Goal: Navigation & Orientation: Find specific page/section

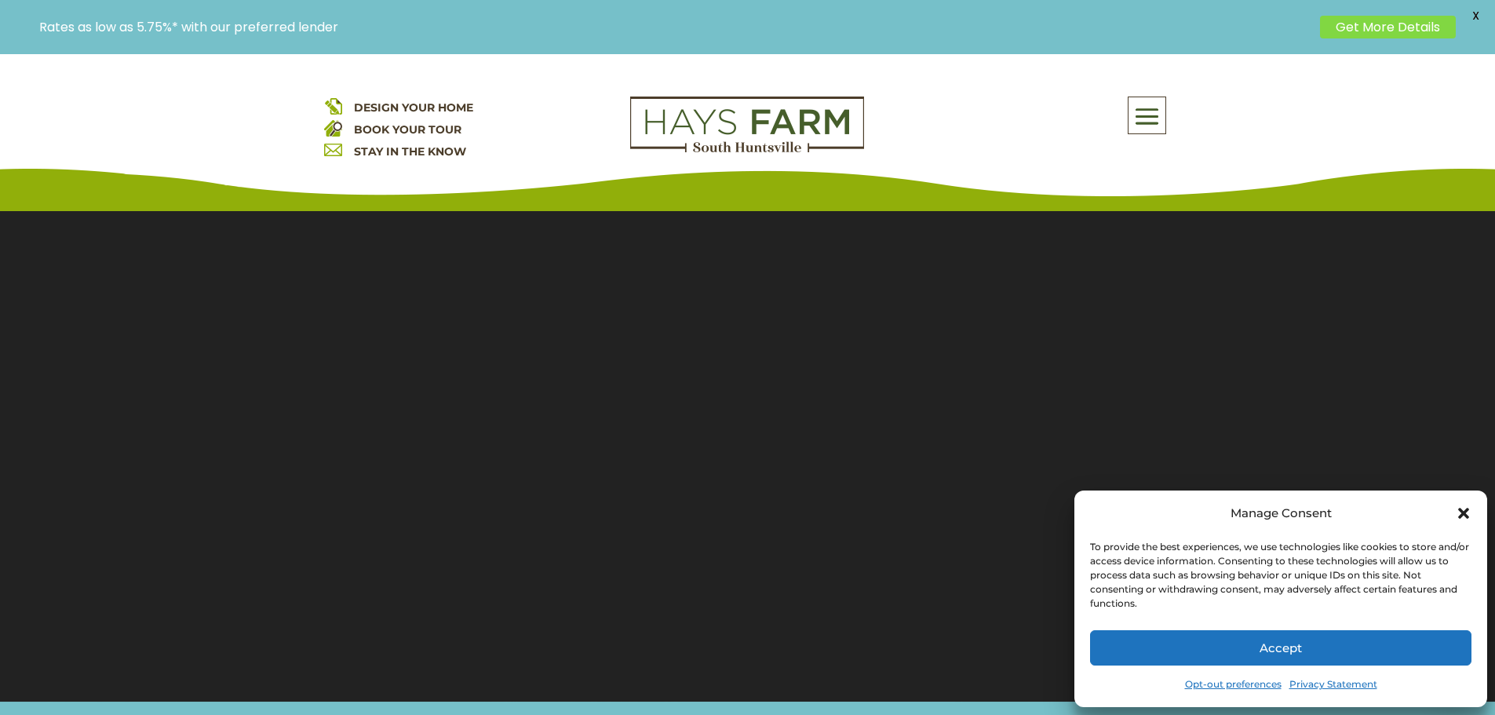
click at [1467, 513] on icon "Close dialog" at bounding box center [1464, 513] width 16 height 16
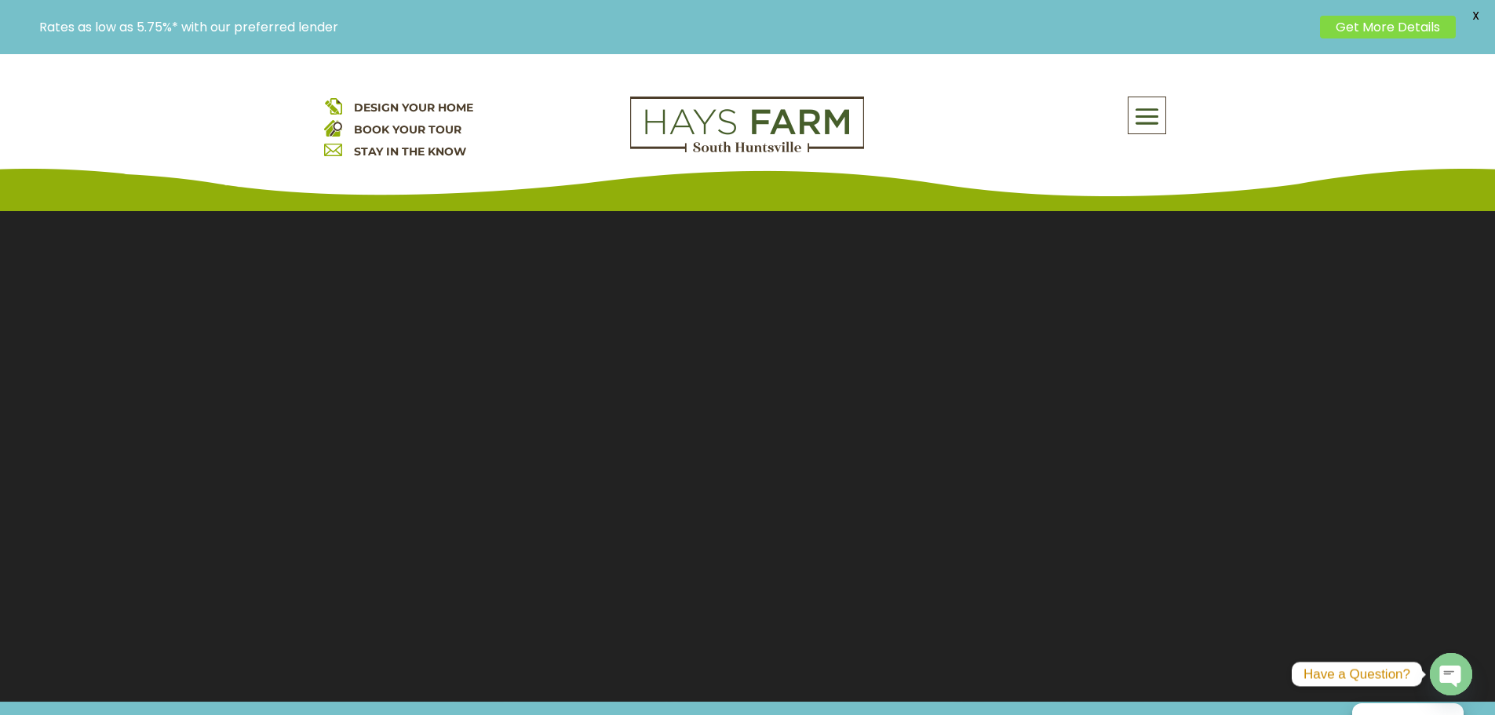
click at [1160, 115] on span at bounding box center [1146, 117] width 37 height 36
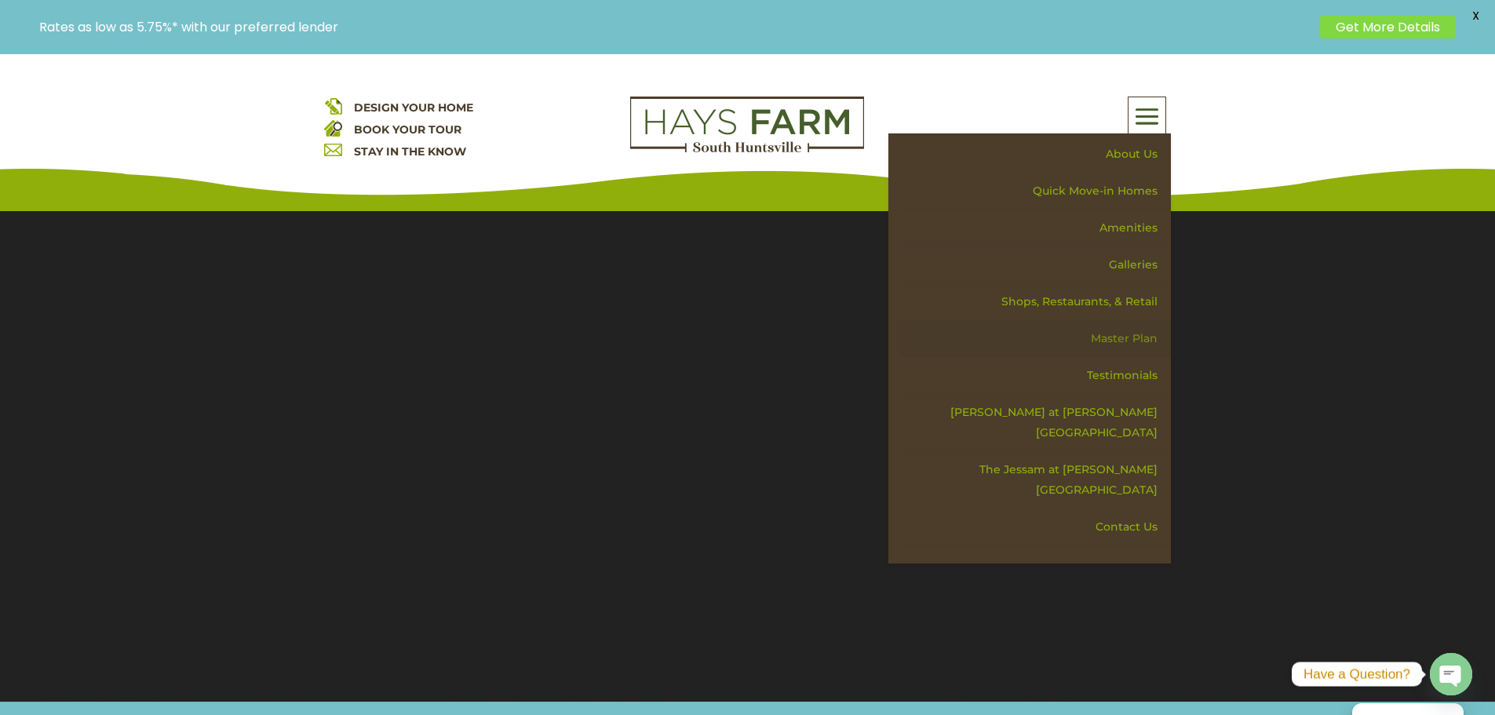
click at [1131, 342] on link "Master Plan" at bounding box center [1034, 338] width 271 height 37
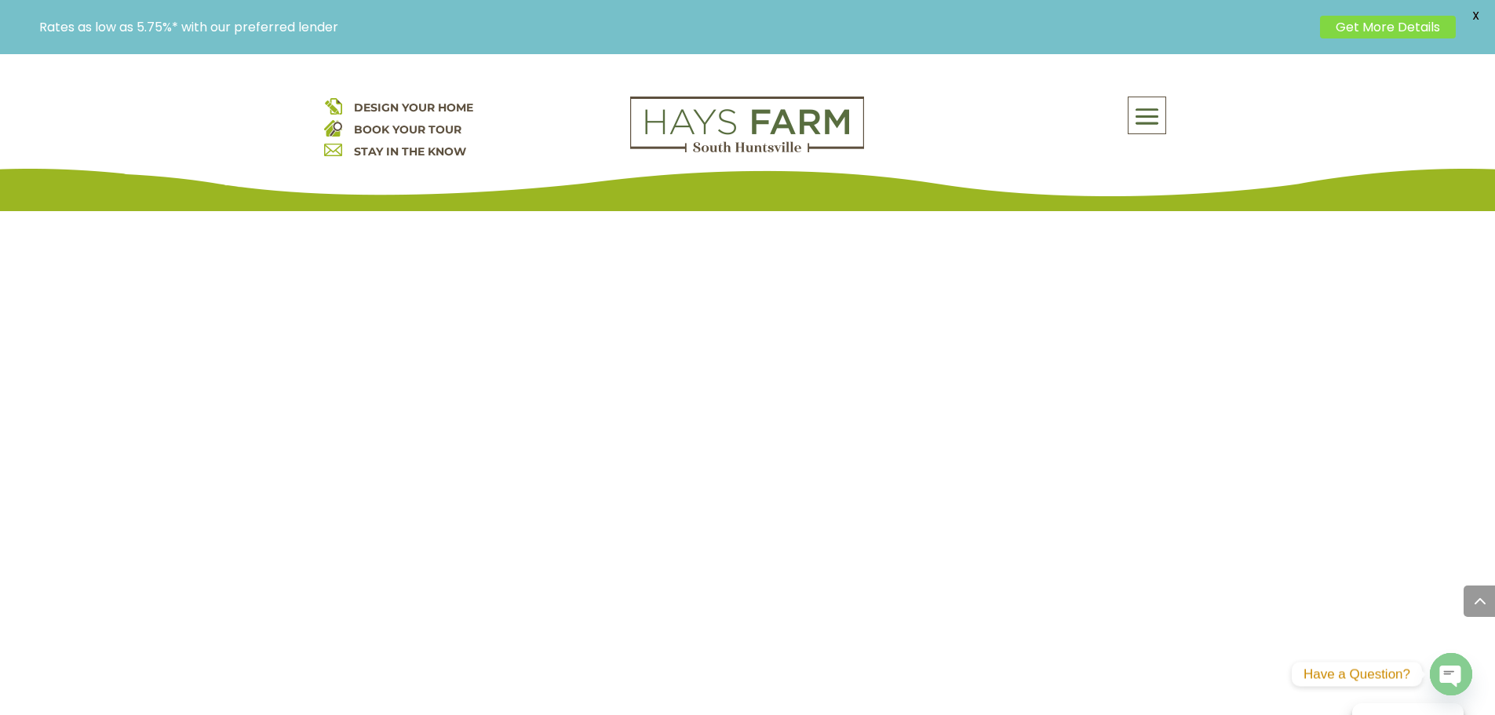
scroll to position [1831, 0]
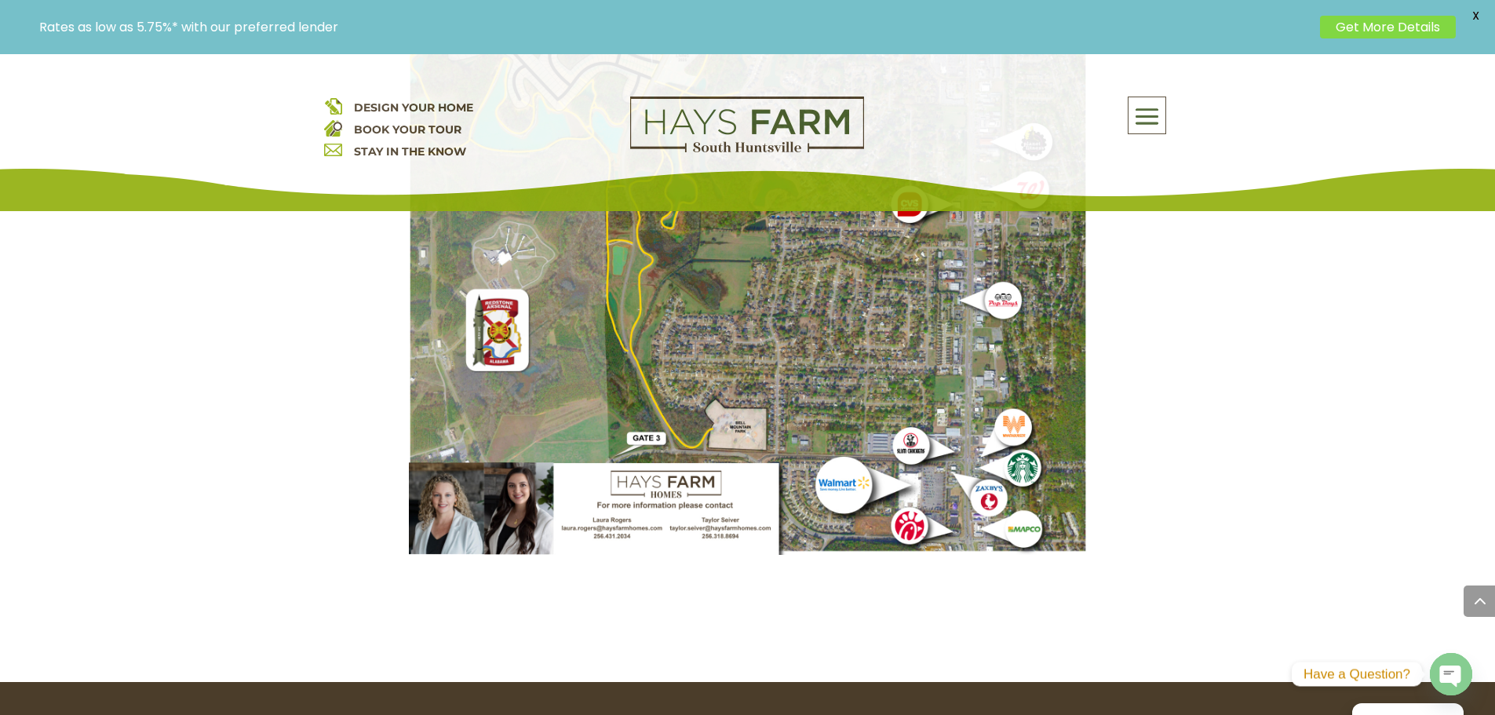
click at [1150, 119] on span at bounding box center [1146, 117] width 37 height 36
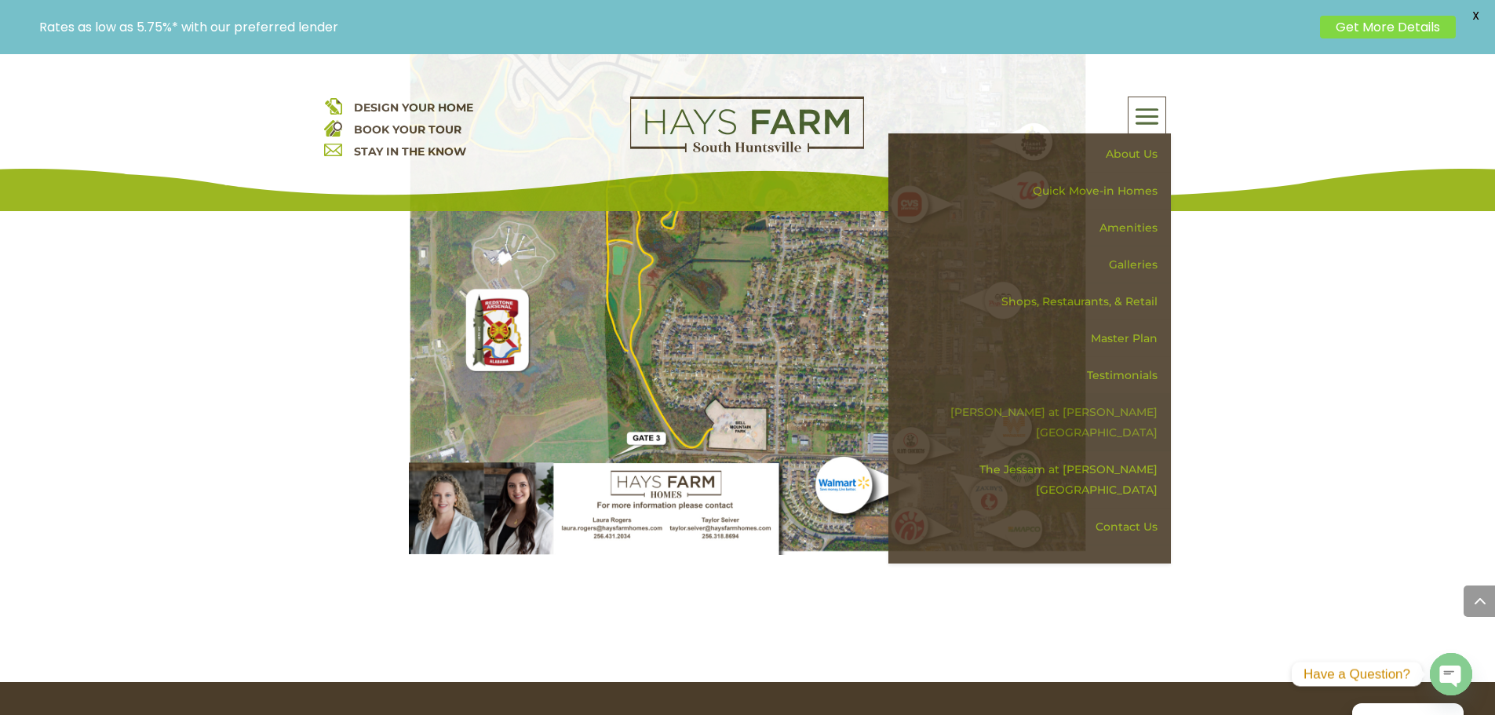
click at [1091, 406] on link "[PERSON_NAME] at [PERSON_NAME][GEOGRAPHIC_DATA]" at bounding box center [1034, 422] width 271 height 57
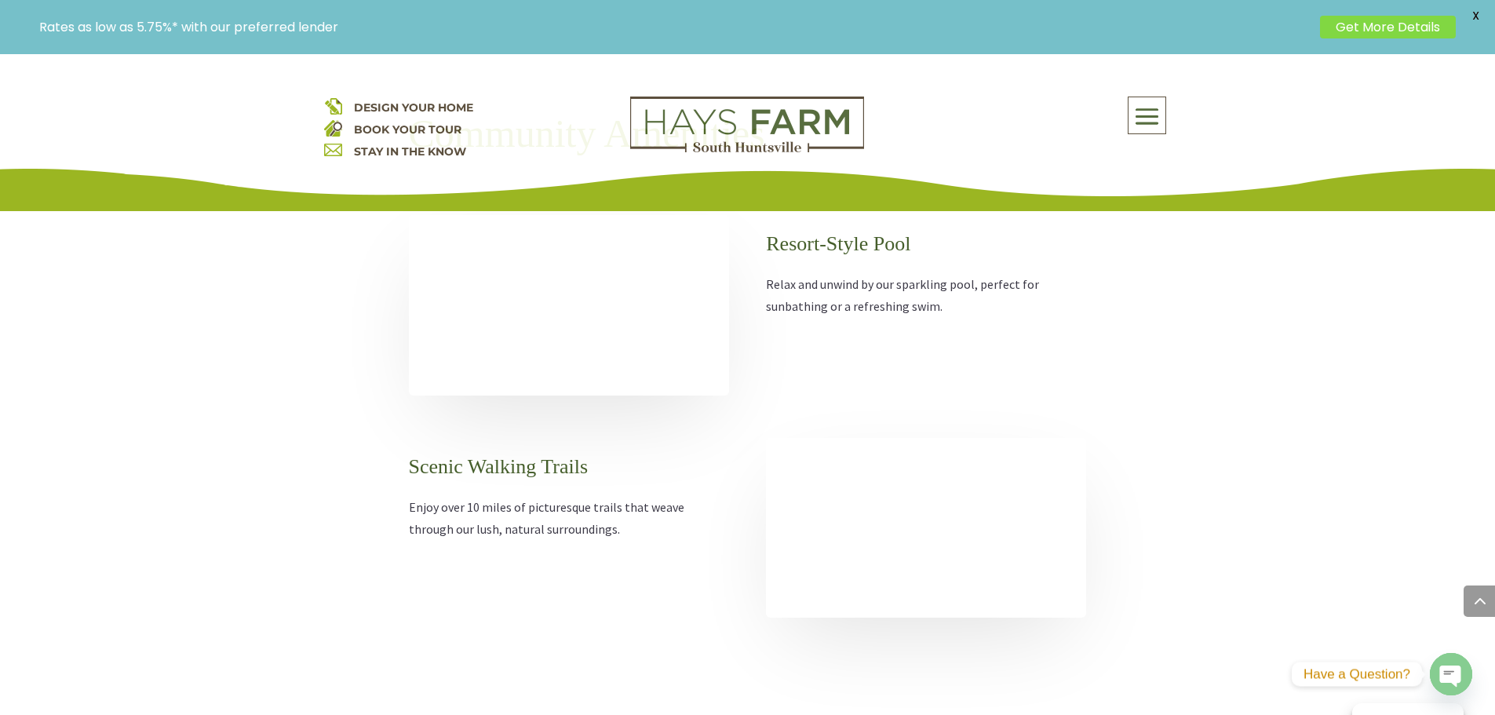
scroll to position [2563, 0]
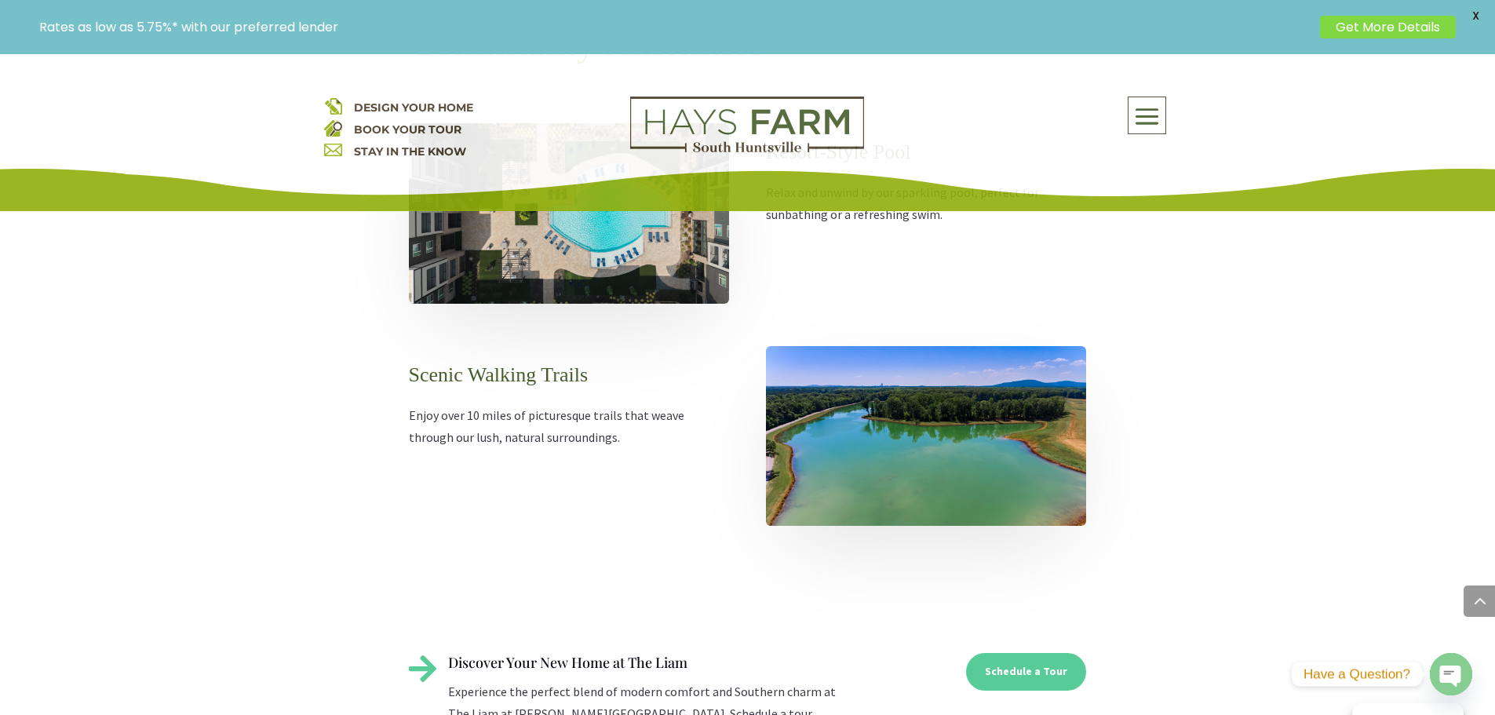
click at [1157, 123] on span at bounding box center [1146, 117] width 37 height 36
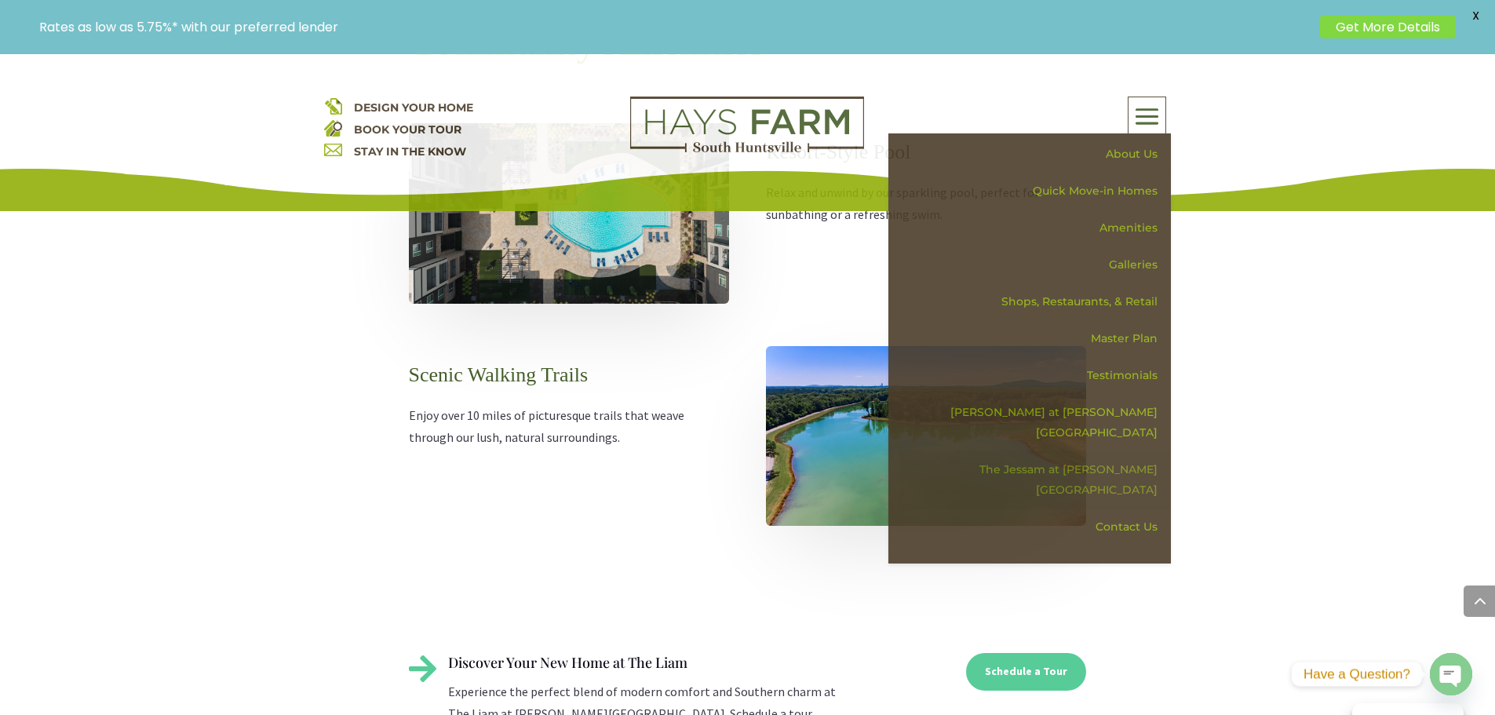
click at [1081, 451] on link "The Jessam at [PERSON_NAME][GEOGRAPHIC_DATA]" at bounding box center [1034, 479] width 271 height 57
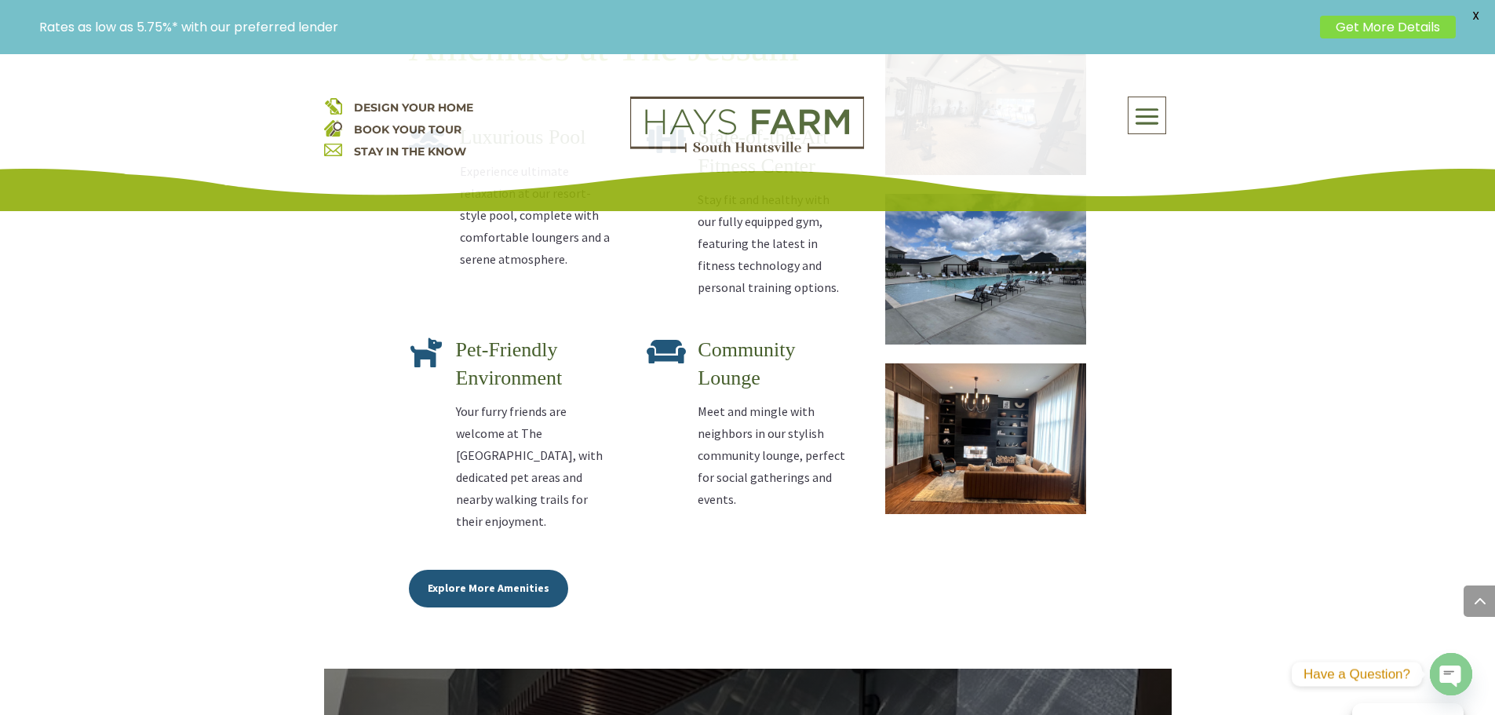
scroll to position [2746, 0]
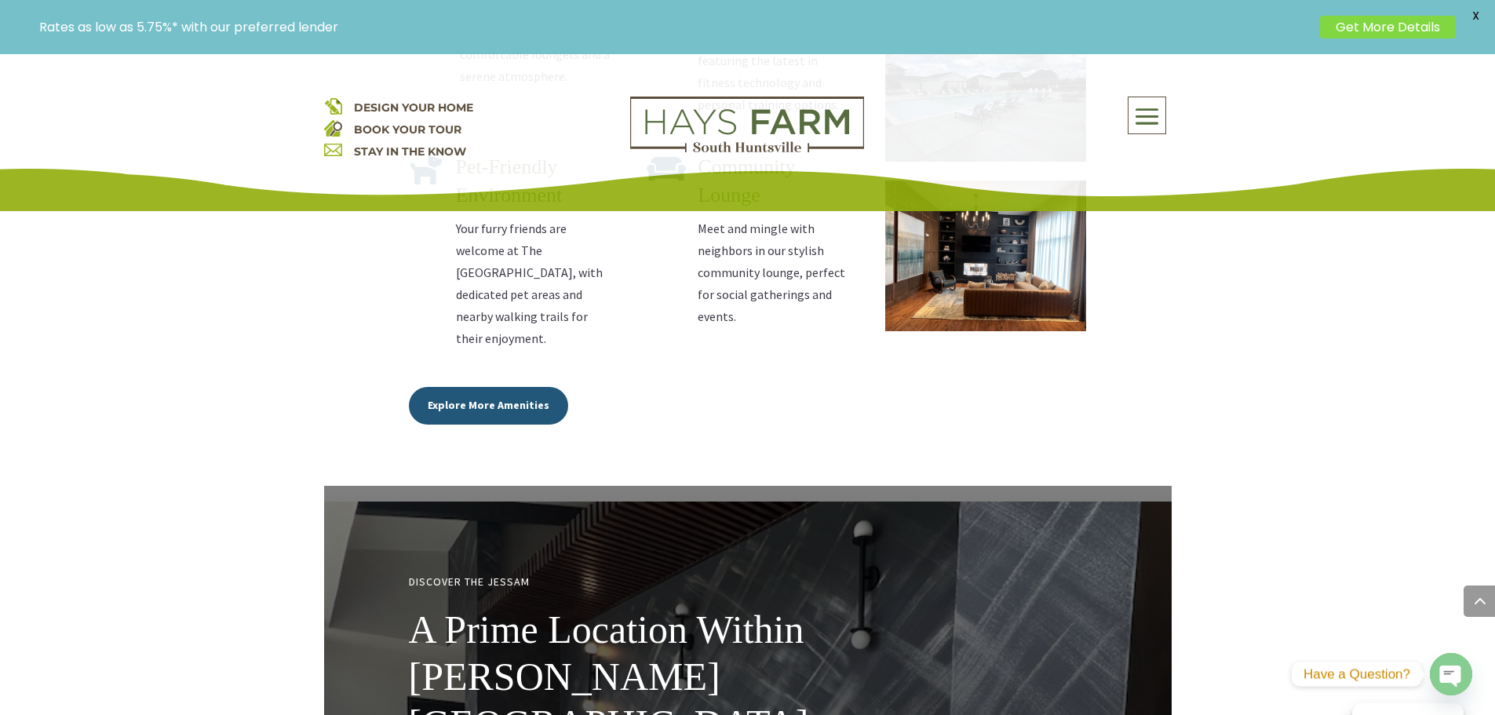
click at [1148, 125] on span at bounding box center [1146, 117] width 37 height 36
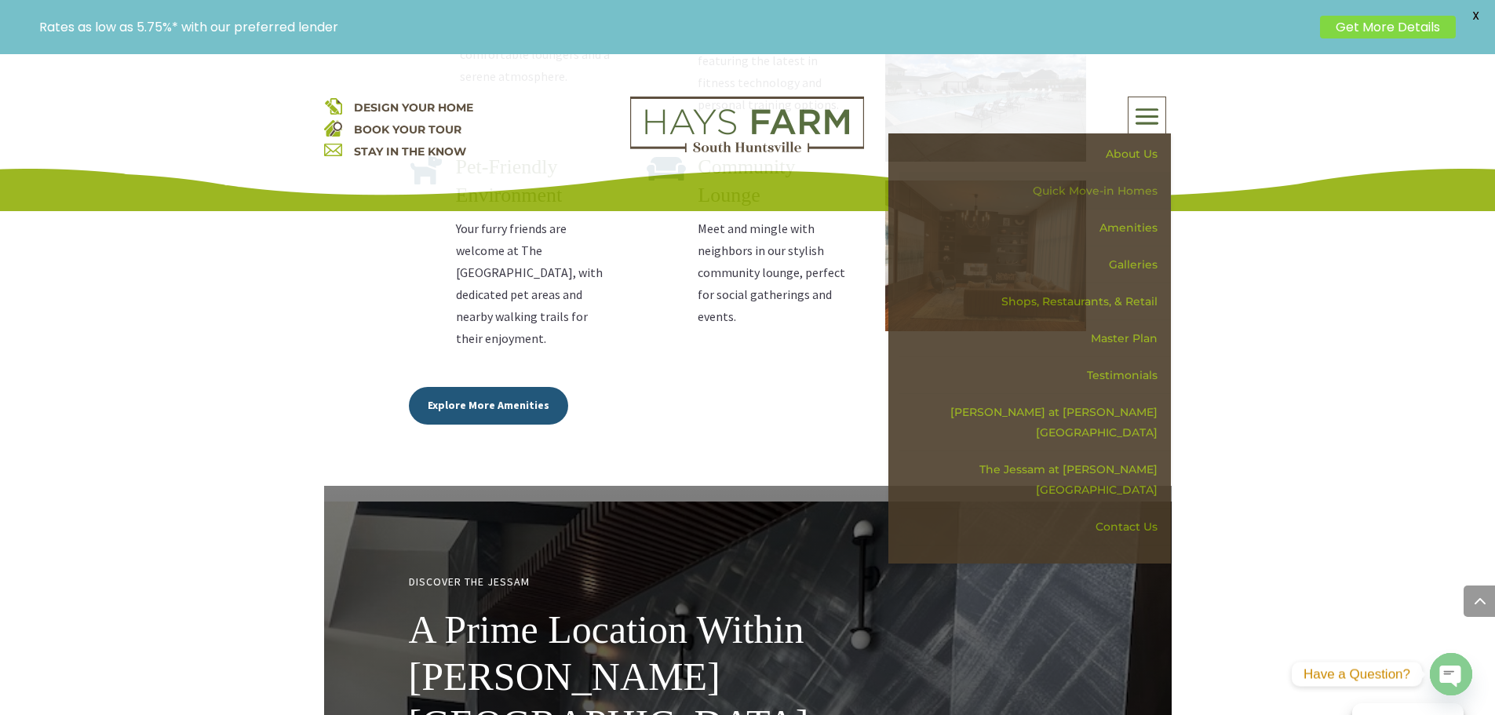
click at [1093, 190] on link "Quick Move-in Homes" at bounding box center [1034, 191] width 271 height 37
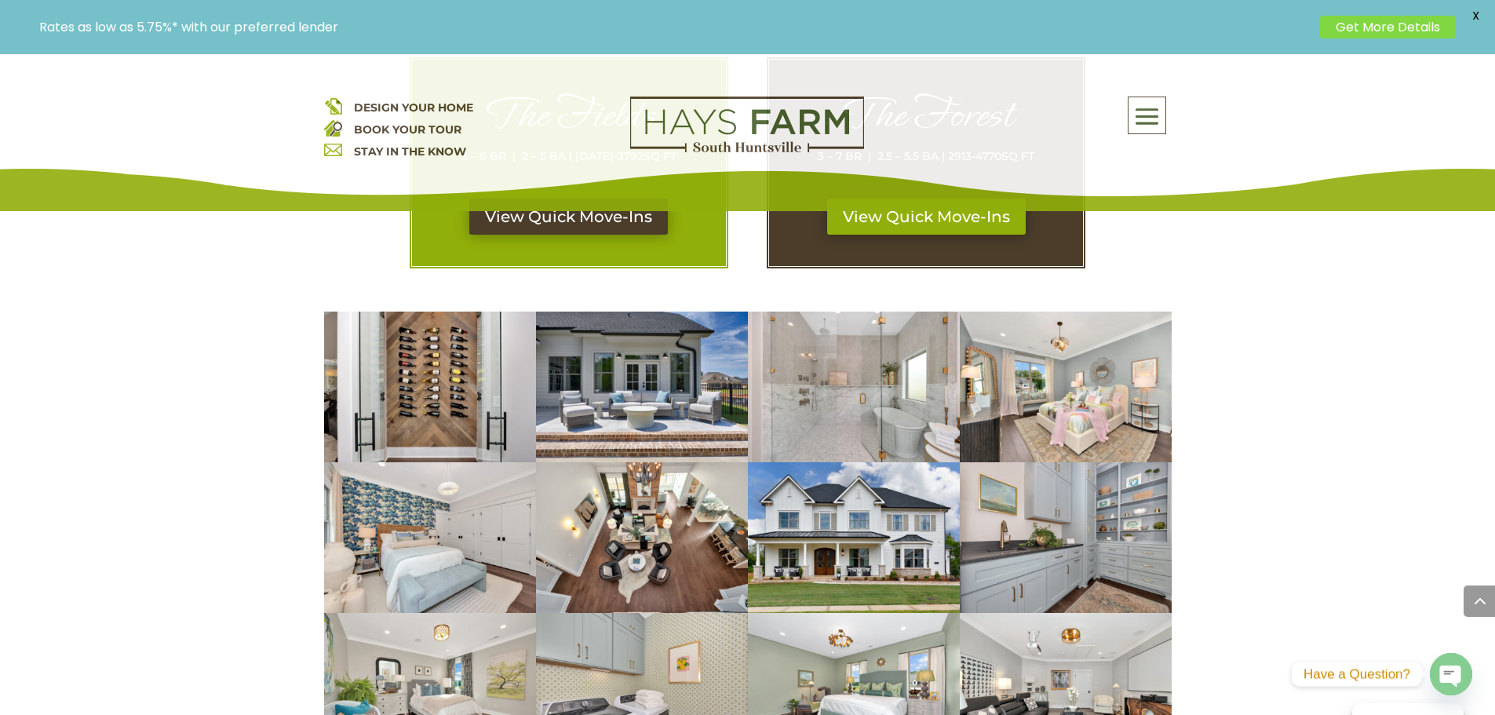
scroll to position [732, 0]
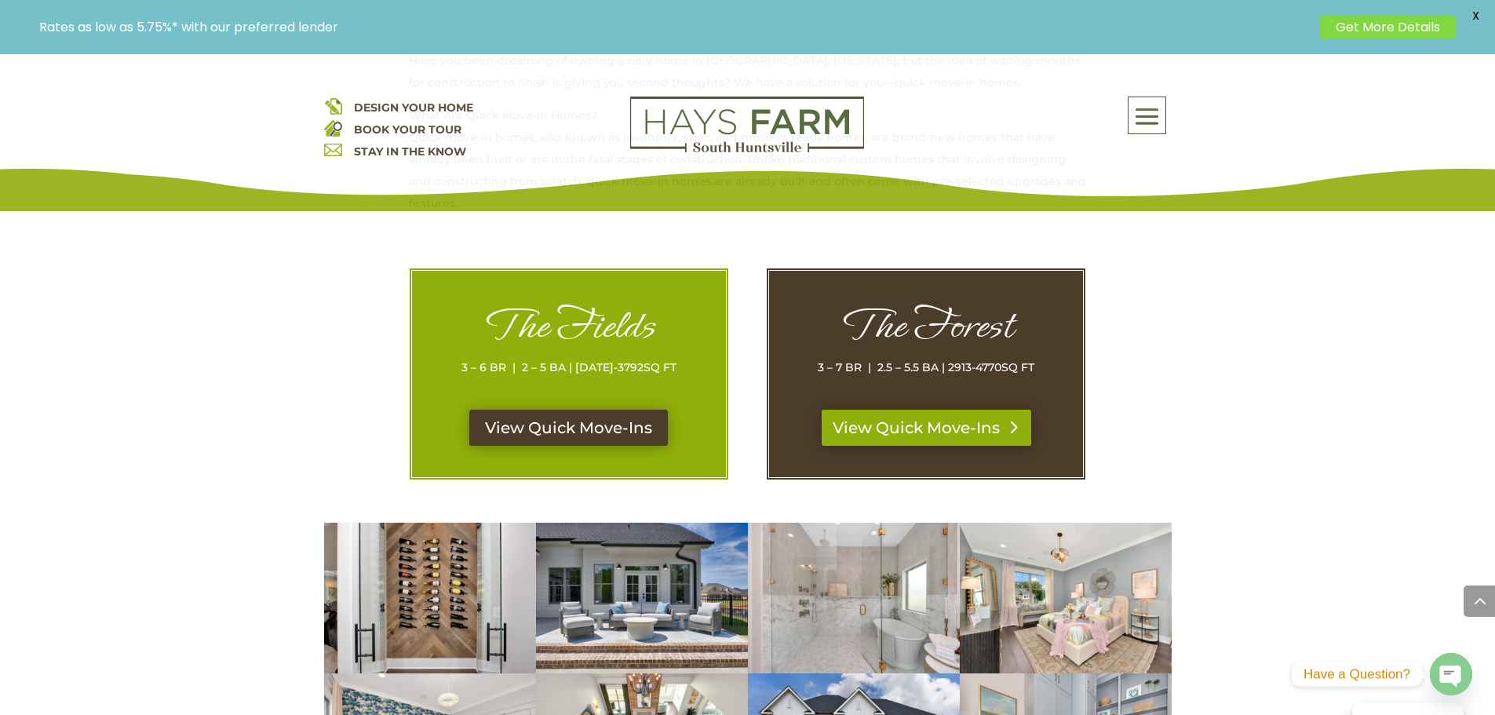
click at [915, 435] on link "View Quick Move-Ins" at bounding box center [926, 428] width 209 height 36
click at [582, 419] on link "View Quick Move-Ins" at bounding box center [568, 428] width 209 height 36
